Goal: Find specific page/section: Find specific page/section

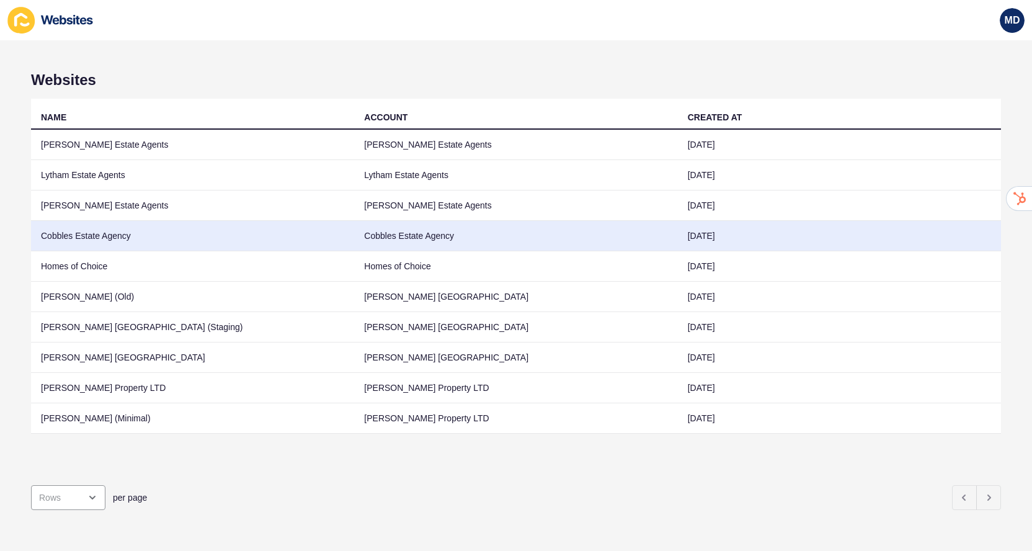
click at [272, 241] on td "Cobbles Estate Agency" at bounding box center [192, 236] width 323 height 30
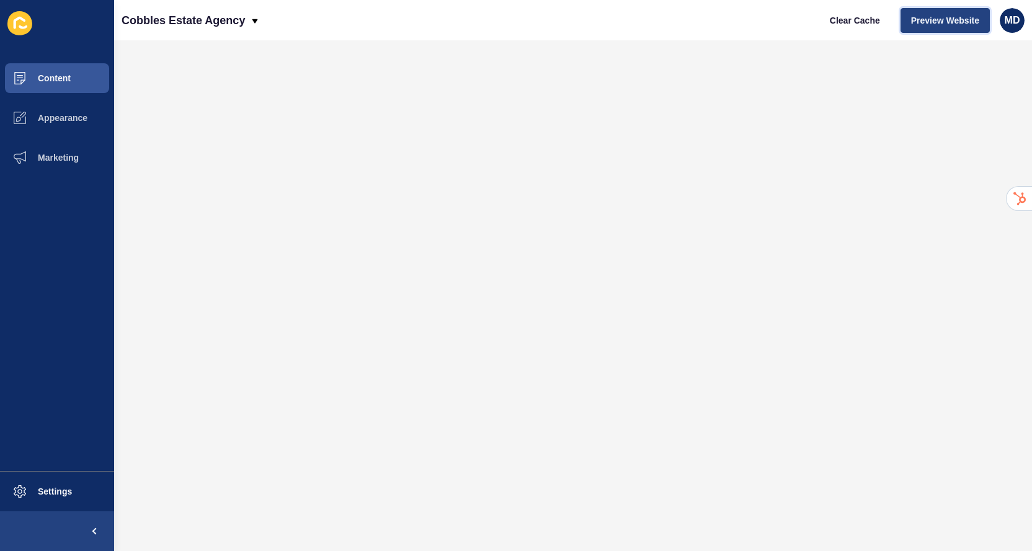
click at [952, 22] on span "Preview Website" at bounding box center [945, 20] width 68 height 12
click at [66, 128] on button "Appearance" at bounding box center [57, 118] width 114 height 40
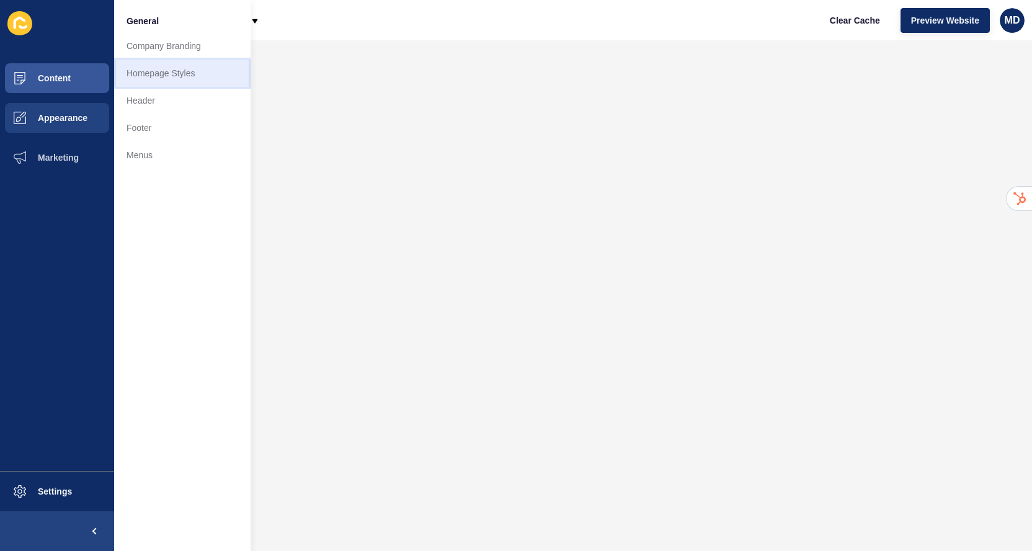
click at [161, 68] on link "Homepage Styles" at bounding box center [182, 73] width 136 height 27
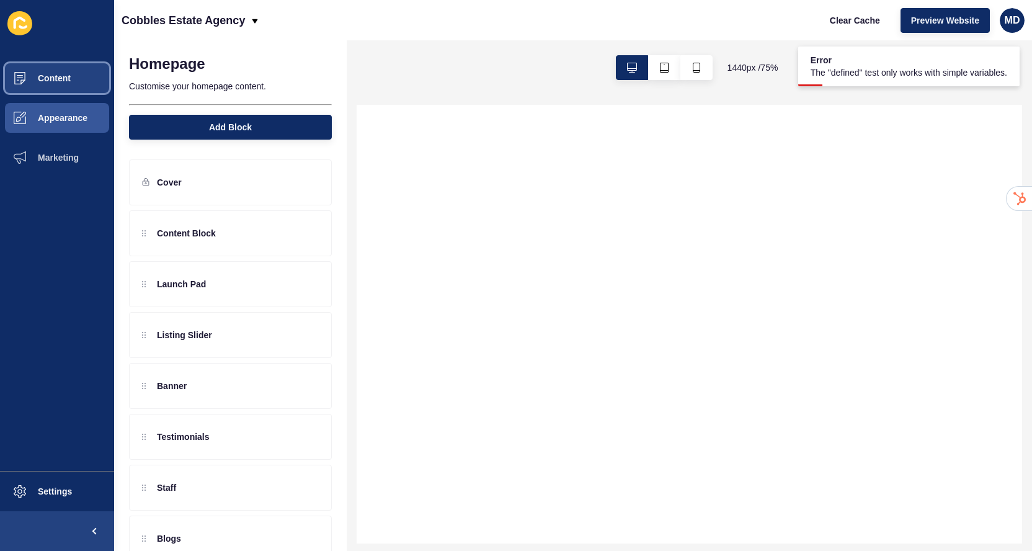
click at [79, 87] on button "Content" at bounding box center [57, 78] width 114 height 40
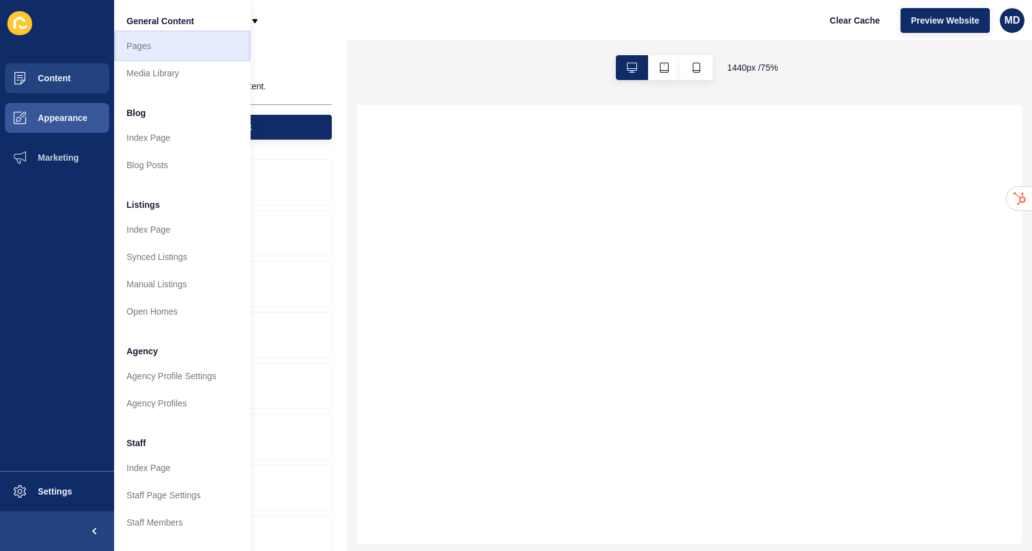
click at [156, 48] on link "Pages" at bounding box center [182, 45] width 136 height 27
